Goal: Check status

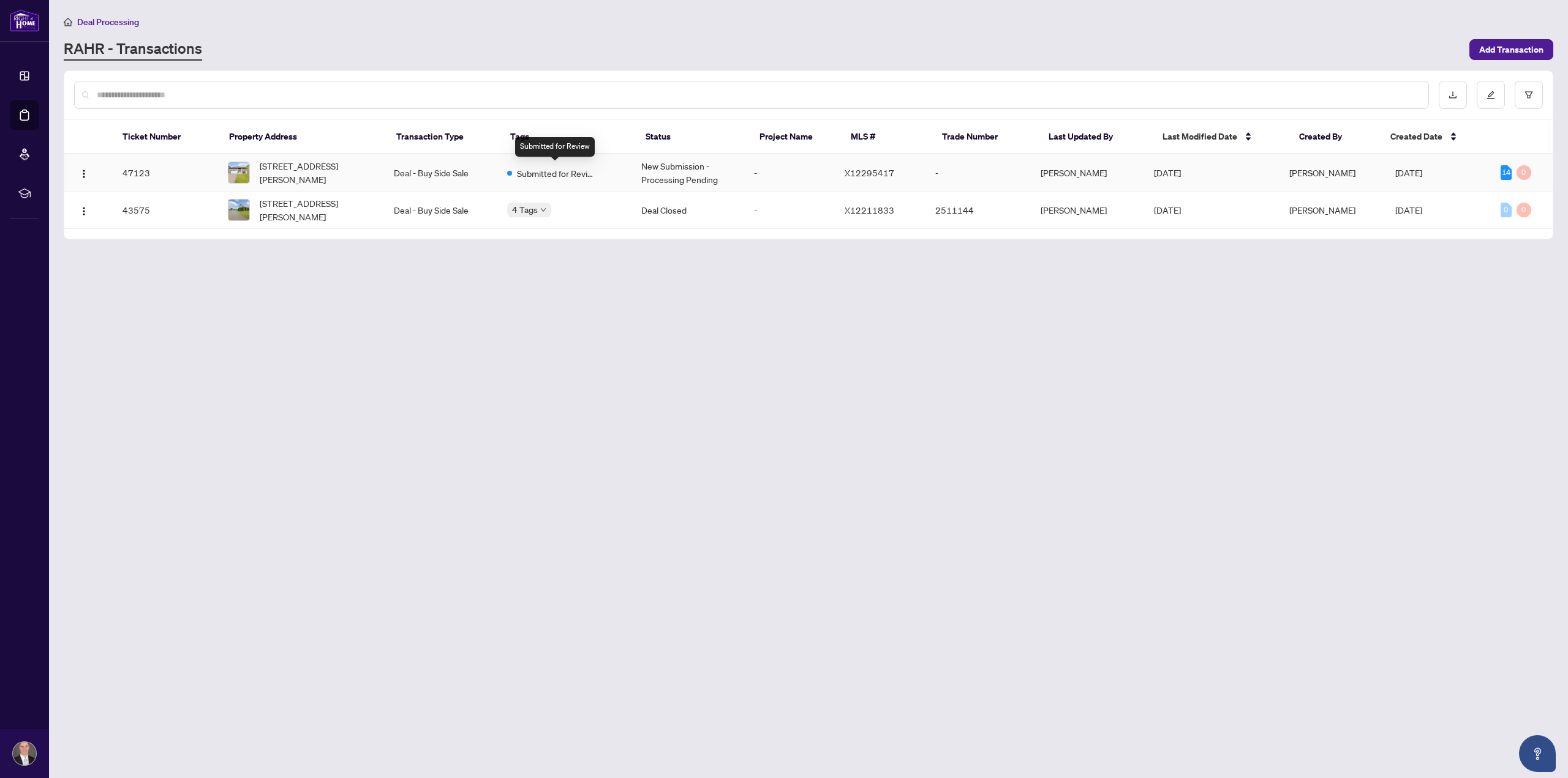
click at [525, 170] on span "Submitted for Review" at bounding box center [557, 173] width 80 height 14
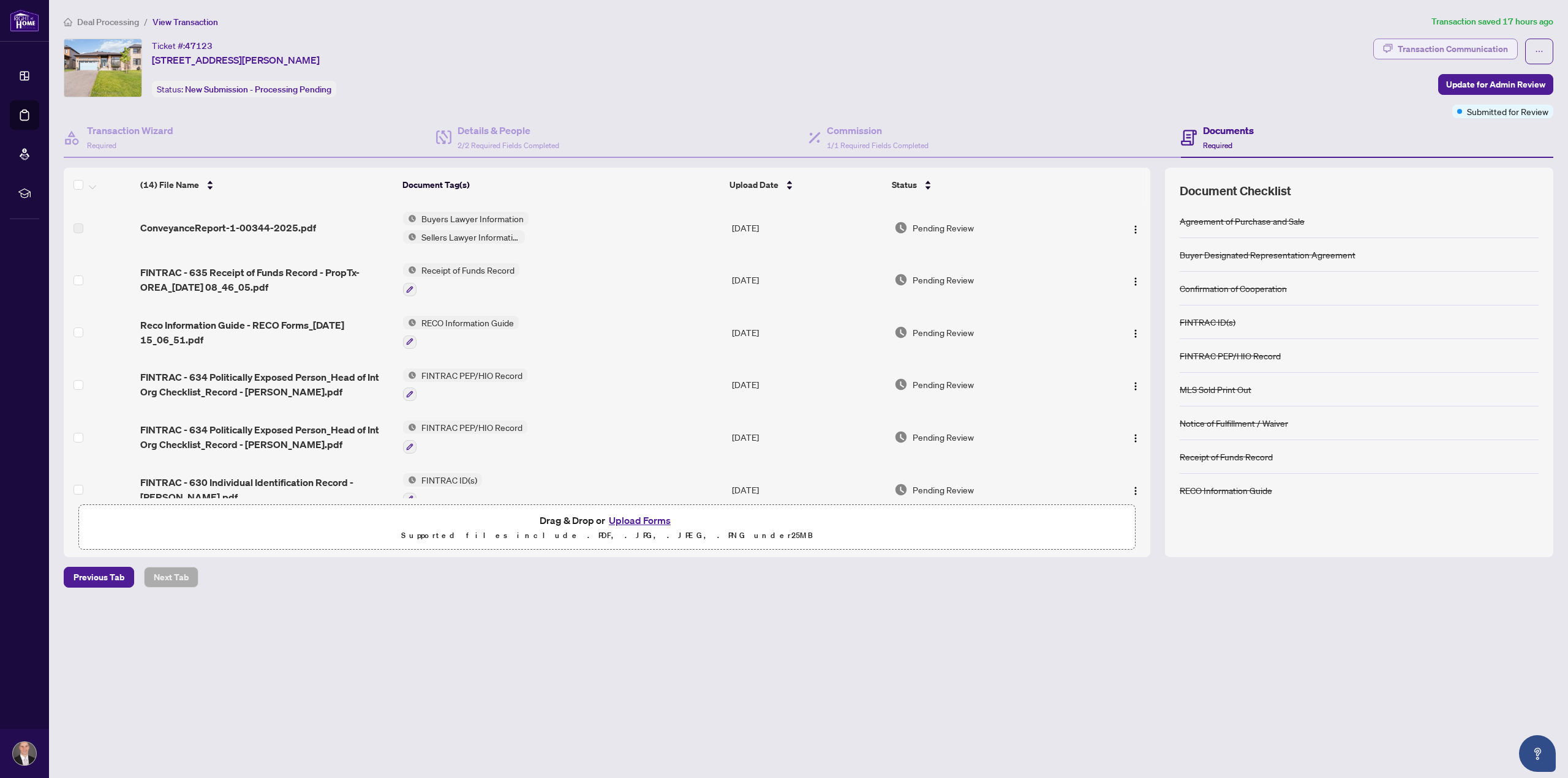
click at [1483, 45] on div "Transaction Communication" at bounding box center [1453, 49] width 110 height 20
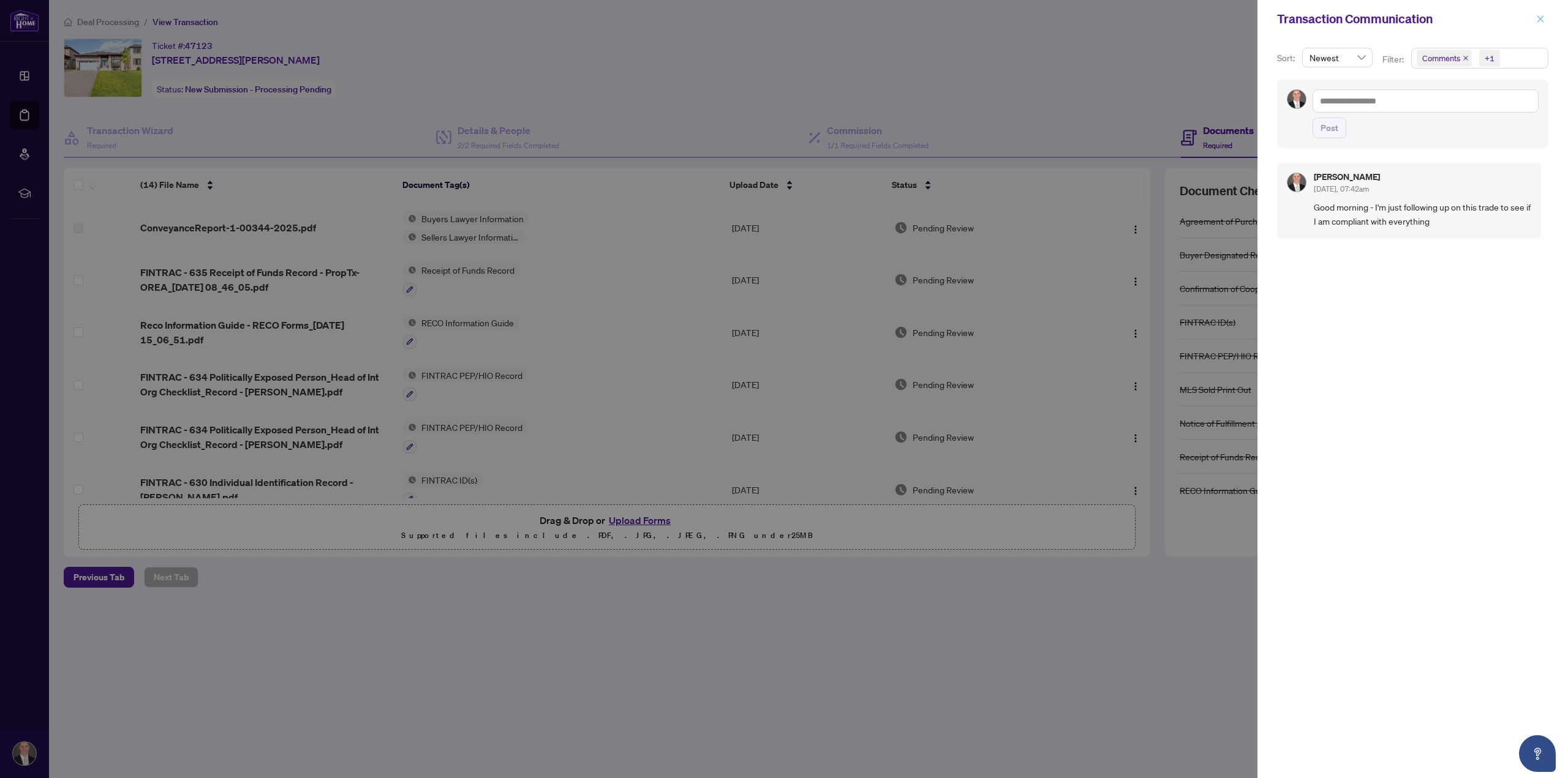
click at [1542, 14] on icon "close" at bounding box center [1540, 18] width 9 height 9
